Goal: Transaction & Acquisition: Purchase product/service

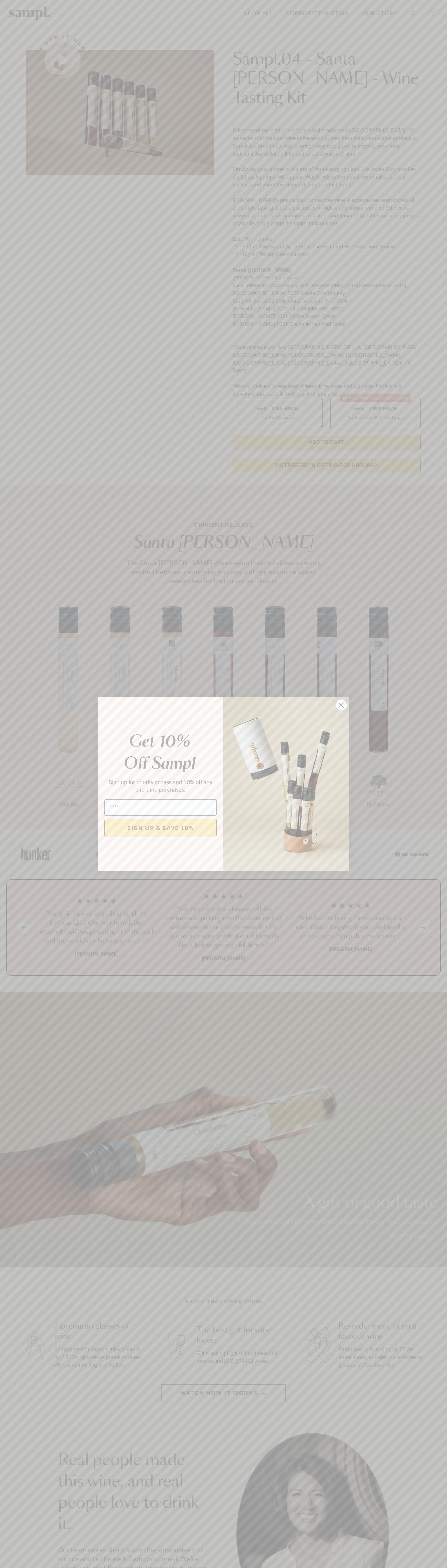
click at [341, 705] on icon "Close dialog" at bounding box center [341, 705] width 4 height 4
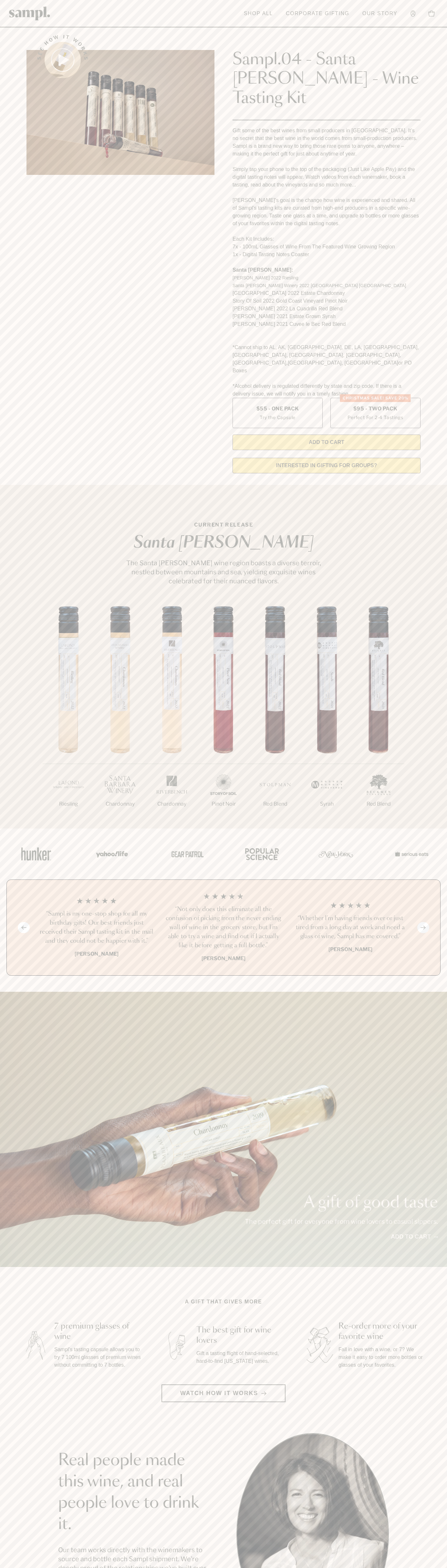
click at [272, 25] on header "Toggle navigation menu Shop All Corporate Gifting Our Story Account Story Shop …" at bounding box center [224, 13] width 447 height 27
click at [438, 399] on section "See how it works Sampl.04 - Santa Barbara - Wine Tasting Kit Gift some of the b…" at bounding box center [224, 252] width 447 height 453
click at [167, 1567] on html "Skip to main content Toggle navigation menu Shop All Corporate Gifting Our Stor…" at bounding box center [224, 1304] width 447 height 2608
click at [23, 1328] on img at bounding box center [35, 1345] width 29 height 36
click at [375, 398] on label "Christmas SALE! Save 20% $95 - Two Pack Perfect For 2-4 Tastings" at bounding box center [375, 413] width 90 height 30
